Goal: Information Seeking & Learning: Learn about a topic

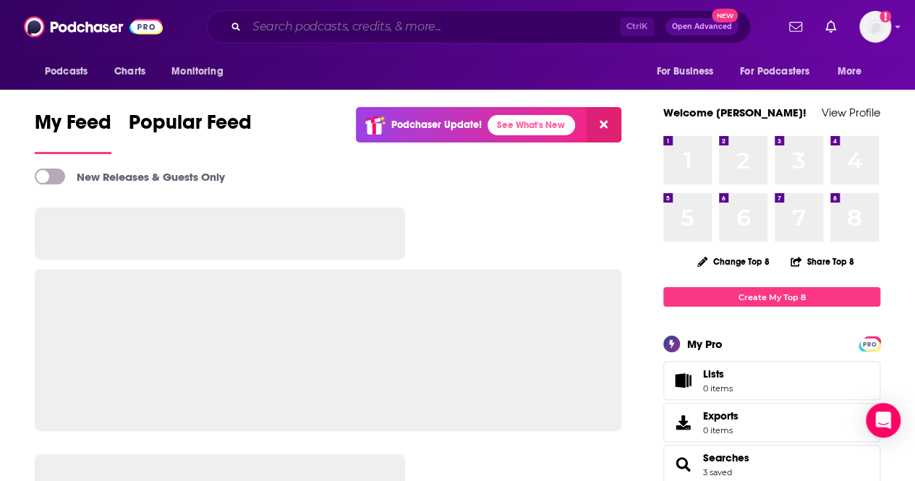
click at [379, 25] on input "Search podcasts, credits, & more..." at bounding box center [433, 26] width 373 height 23
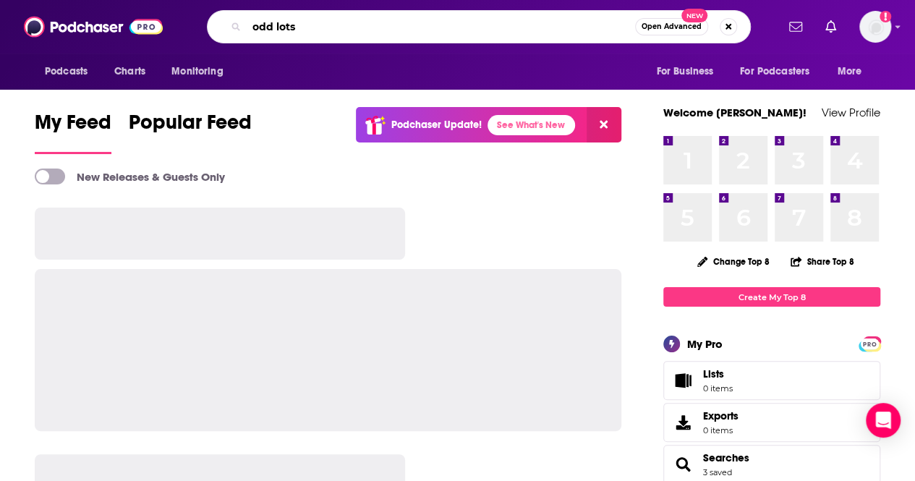
type input "odd lots"
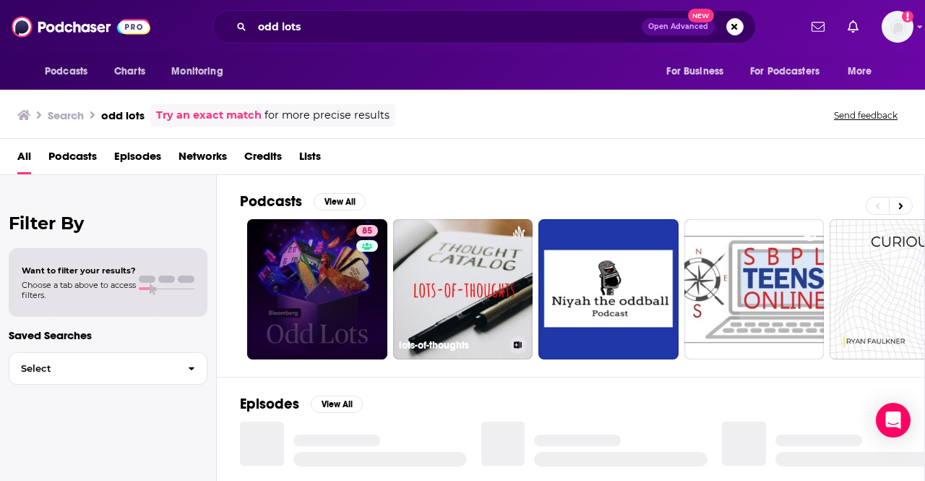
click at [338, 278] on link "85" at bounding box center [317, 289] width 140 height 140
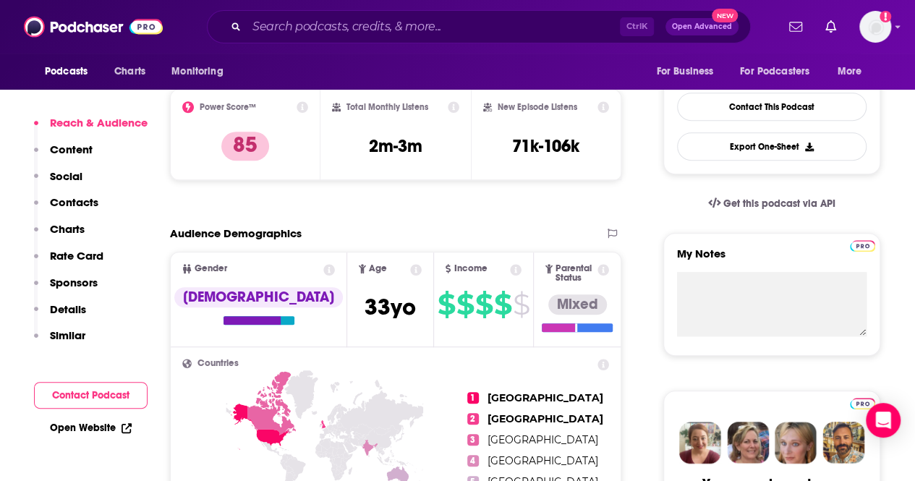
scroll to position [107, 0]
